Goal: Task Accomplishment & Management: Use online tool/utility

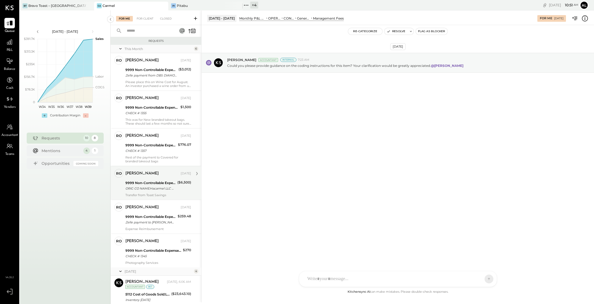
scroll to position [171, 0]
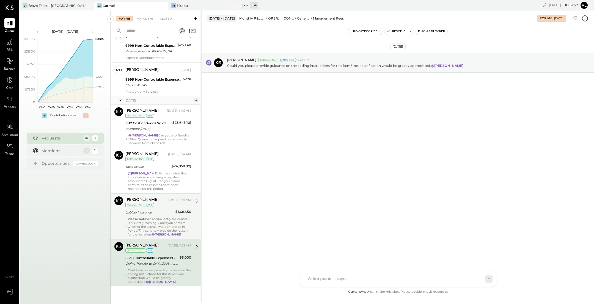
click at [158, 218] on div "Please note: An accrual entry for Period 8 is currently missing. Could you conf…" at bounding box center [160, 226] width 64 height 19
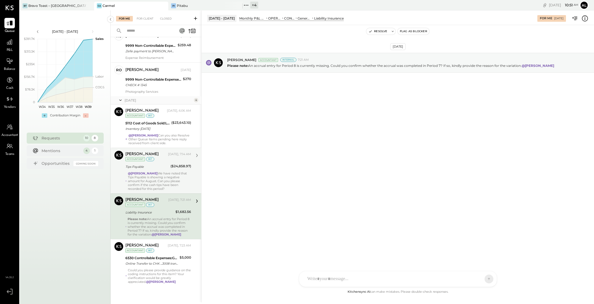
click at [161, 169] on div "[PERSON_NAME] [DATE], 7:14 AM Accountant int Tips Payable ($24,858.97) @[PERSON…" at bounding box center [158, 171] width 66 height 40
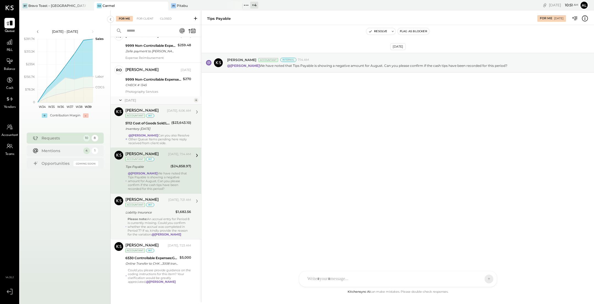
click at [160, 139] on div "@[PERSON_NAME] Can you also Resolve Other Queue Items pending here reply receiv…" at bounding box center [159, 139] width 63 height 12
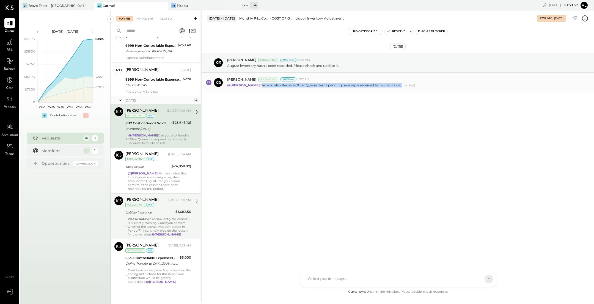
drag, startPoint x: 261, startPoint y: 85, endPoint x: 401, endPoint y: 84, distance: 140.0
click at [401, 84] on p "@[PERSON_NAME] Can you also Resolve Other Queue Items pending here reply receiv…" at bounding box center [314, 85] width 174 height 5
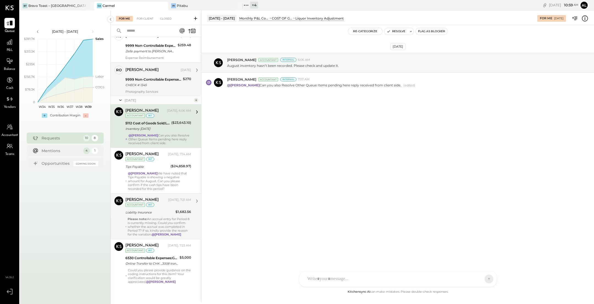
click at [155, 86] on div "CHECK # 1345" at bounding box center [153, 85] width 56 height 6
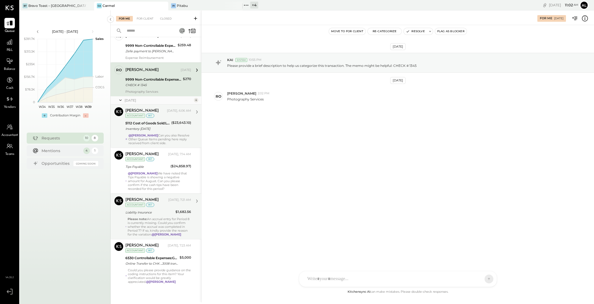
click at [160, 77] on div "9999 Non-Controllable Expenses:Other Income and Expenses:To Be Classified" at bounding box center [153, 80] width 56 height 6
